Goal: Information Seeking & Learning: Learn about a topic

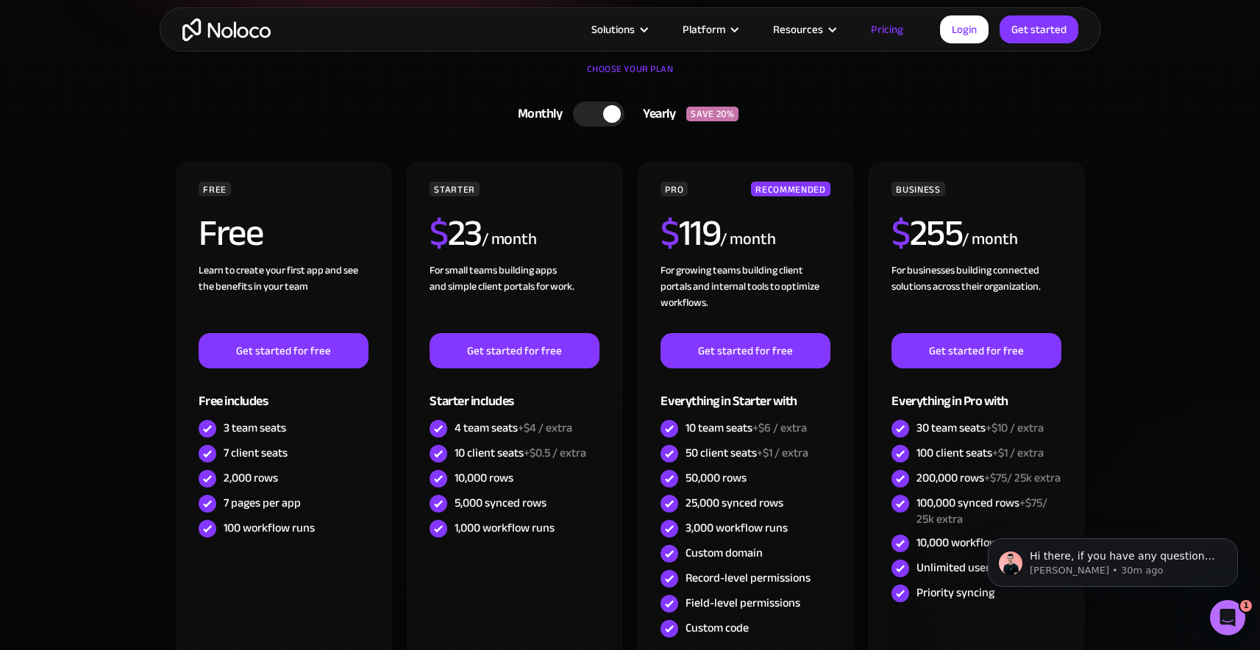
click at [215, 40] on img "home" at bounding box center [226, 29] width 88 height 23
click at [224, 31] on img "home" at bounding box center [226, 29] width 88 height 23
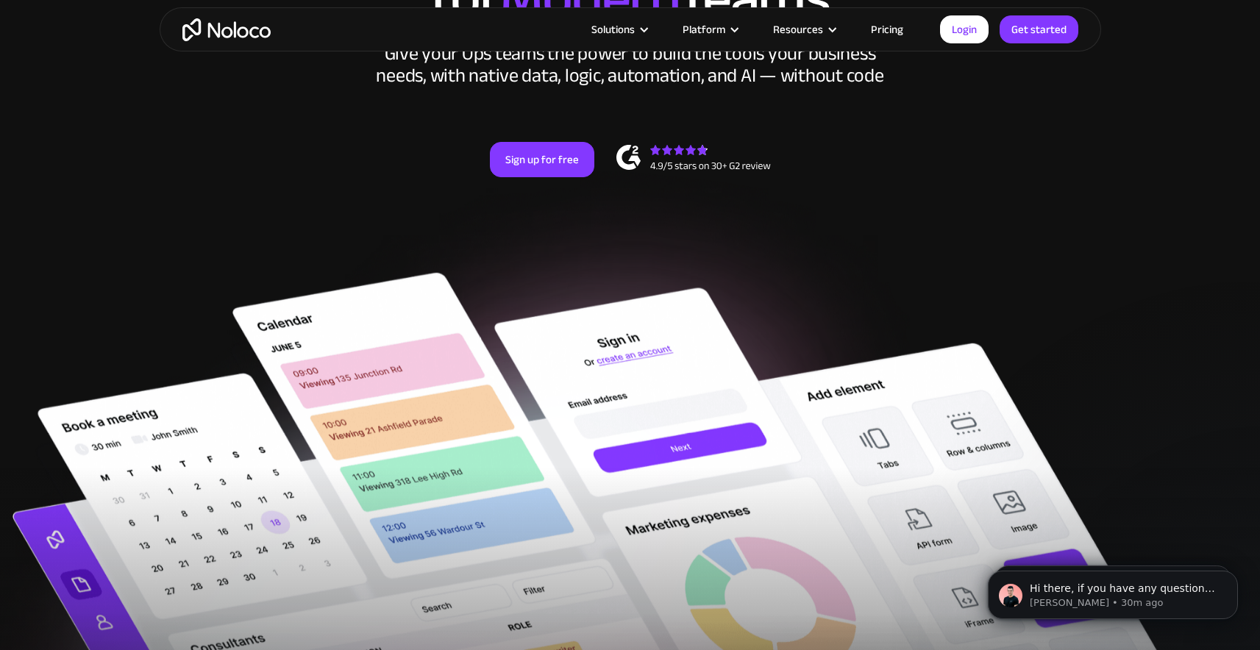
scroll to position [261, 0]
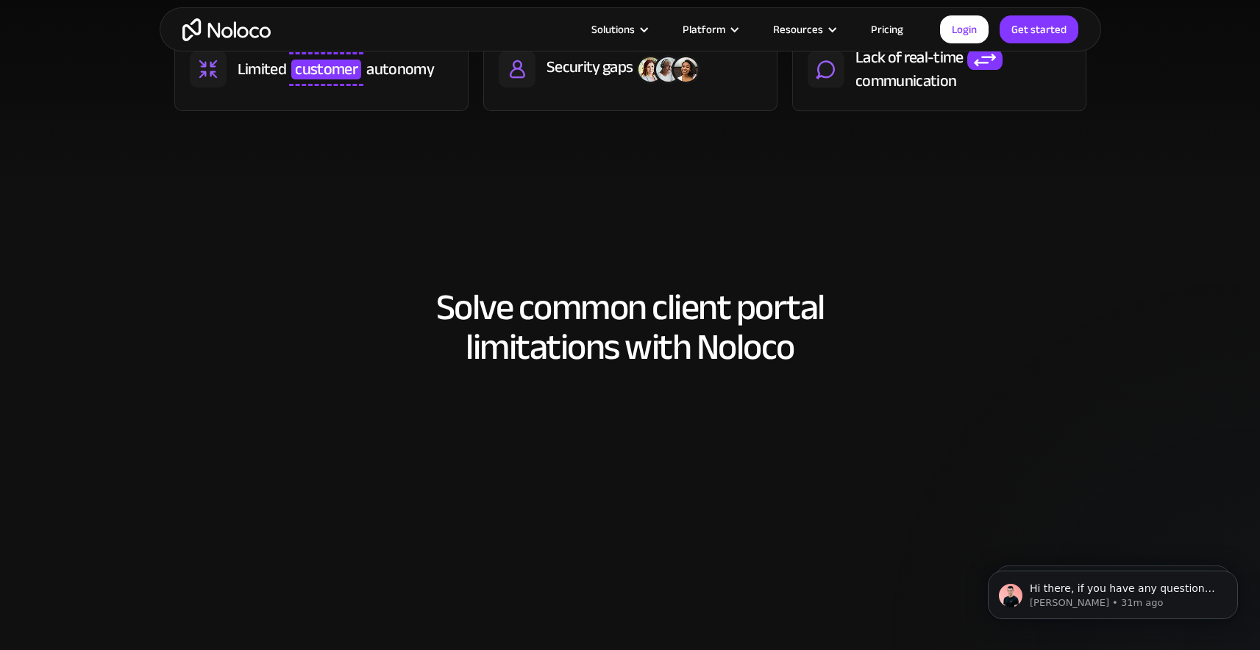
scroll to position [1295, 0]
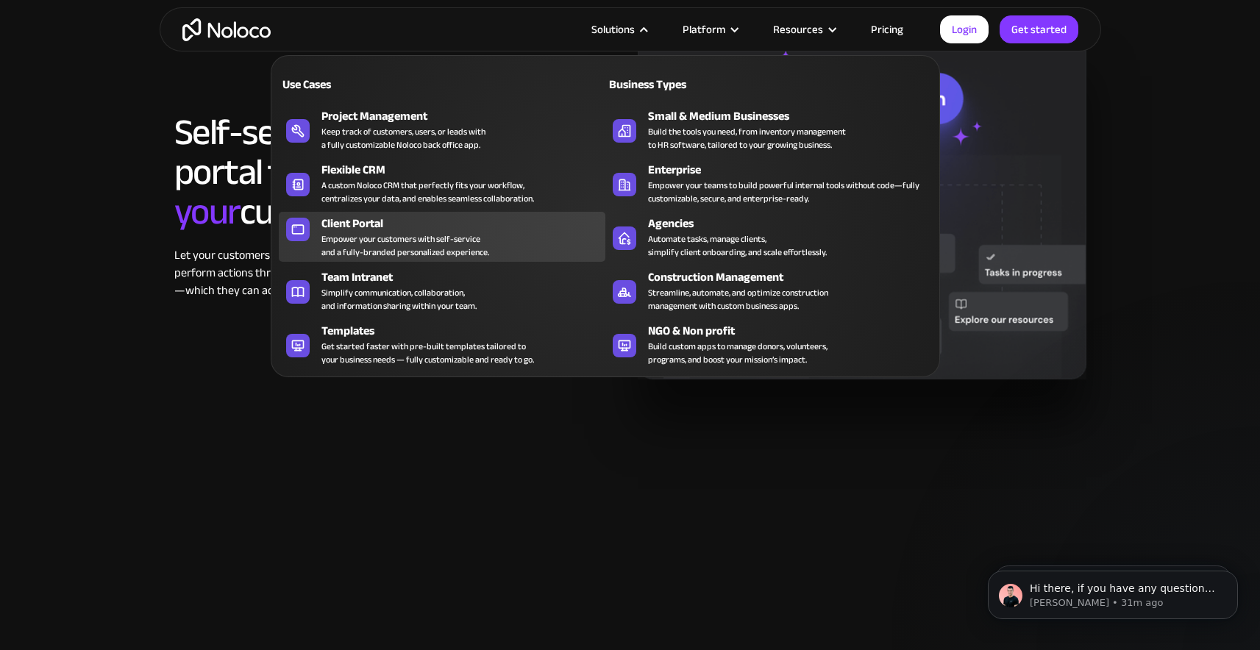
click at [392, 232] on div "Empower your customers with self-service and a fully-branded personalized exper…" at bounding box center [405, 245] width 168 height 26
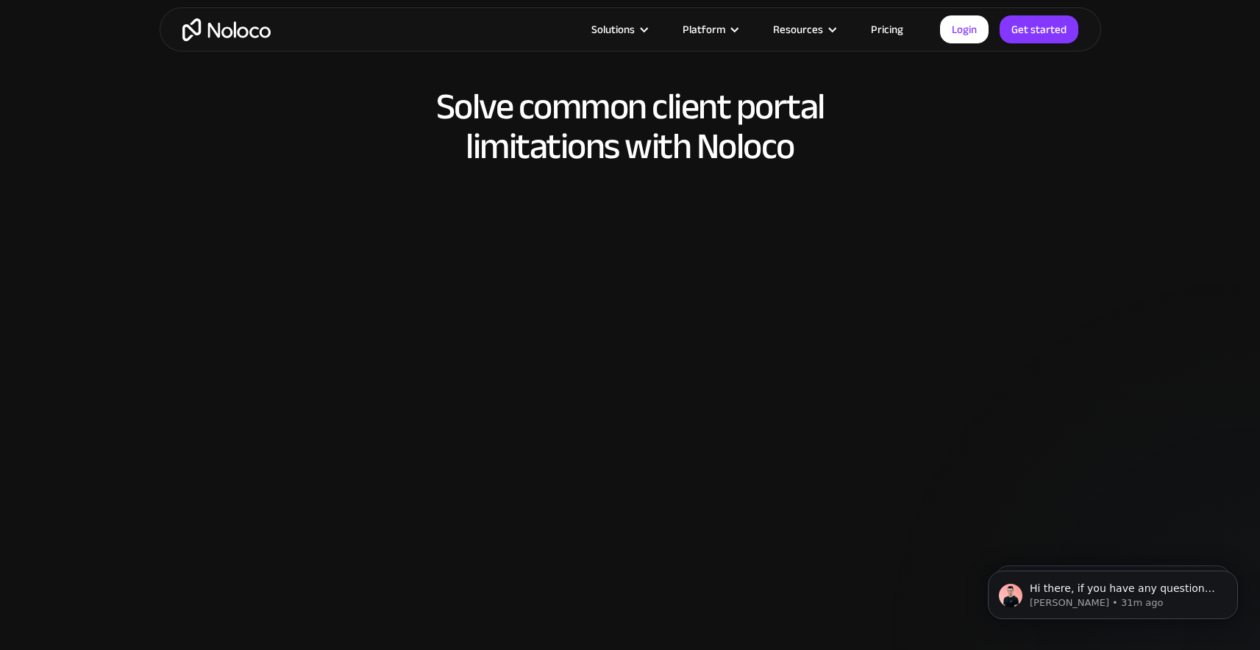
scroll to position [1248, 0]
